Goal: Task Accomplishment & Management: Use online tool/utility

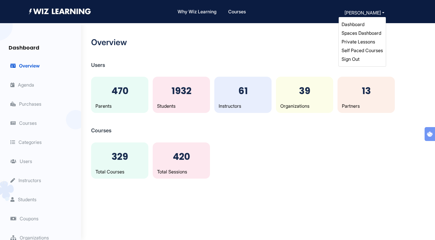
click at [364, 34] on link "Spaces Dashboard" at bounding box center [361, 33] width 40 height 6
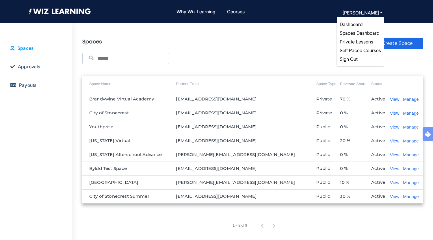
click at [354, 50] on link "Self Paced Courses" at bounding box center [360, 50] width 41 height 6
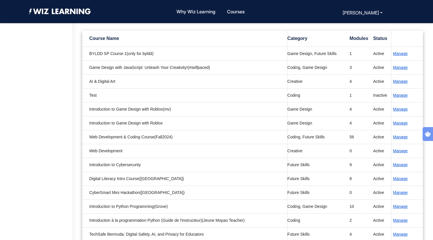
scroll to position [172, 0]
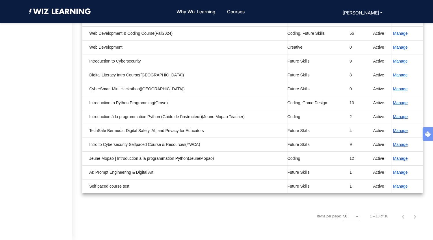
click at [394, 145] on button "Manage" at bounding box center [401, 144] width 18 height 7
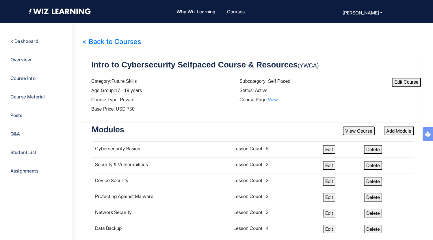
click at [368, 130] on button "View Course" at bounding box center [359, 130] width 32 height 9
click at [329, 148] on button "Edit" at bounding box center [329, 149] width 12 height 9
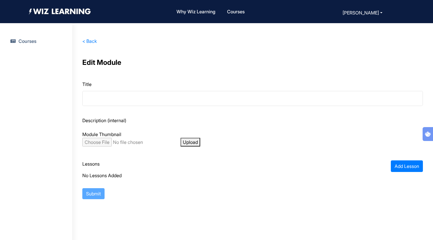
type input "**********"
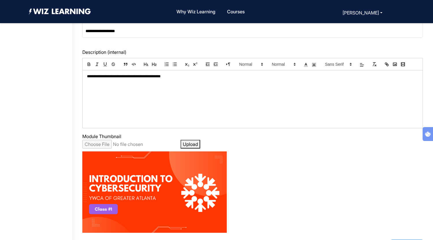
scroll to position [197, 0]
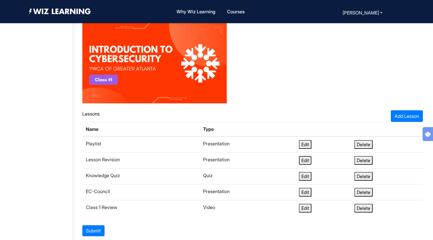
click at [307, 160] on button "Edit" at bounding box center [305, 160] width 12 height 9
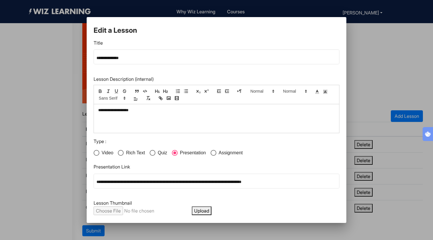
click at [193, 104] on div at bounding box center [217, 95] width 246 height 20
click at [195, 114] on div "**********" at bounding box center [216, 118] width 245 height 29
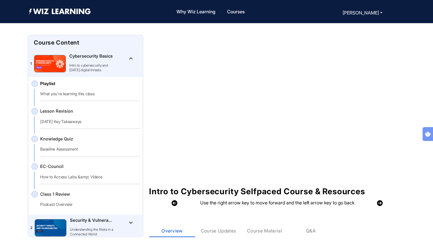
scroll to position [37, 0]
